Goal: Find specific page/section

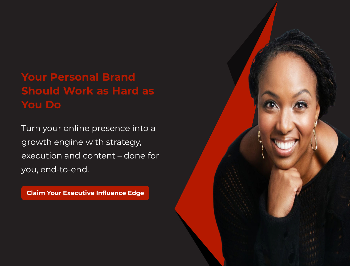
click at [175, 133] on div "Your Personal Brand Should Work as Hard as You Do Turn your online presence int…" at bounding box center [96, 138] width 158 height 150
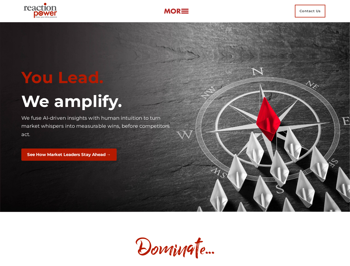
click at [175, 133] on div "You Lead. We amplify. We fuse AI-driven insights with human intuition to turn m…" at bounding box center [96, 117] width 158 height 107
